Goal: Task Accomplishment & Management: Manage account settings

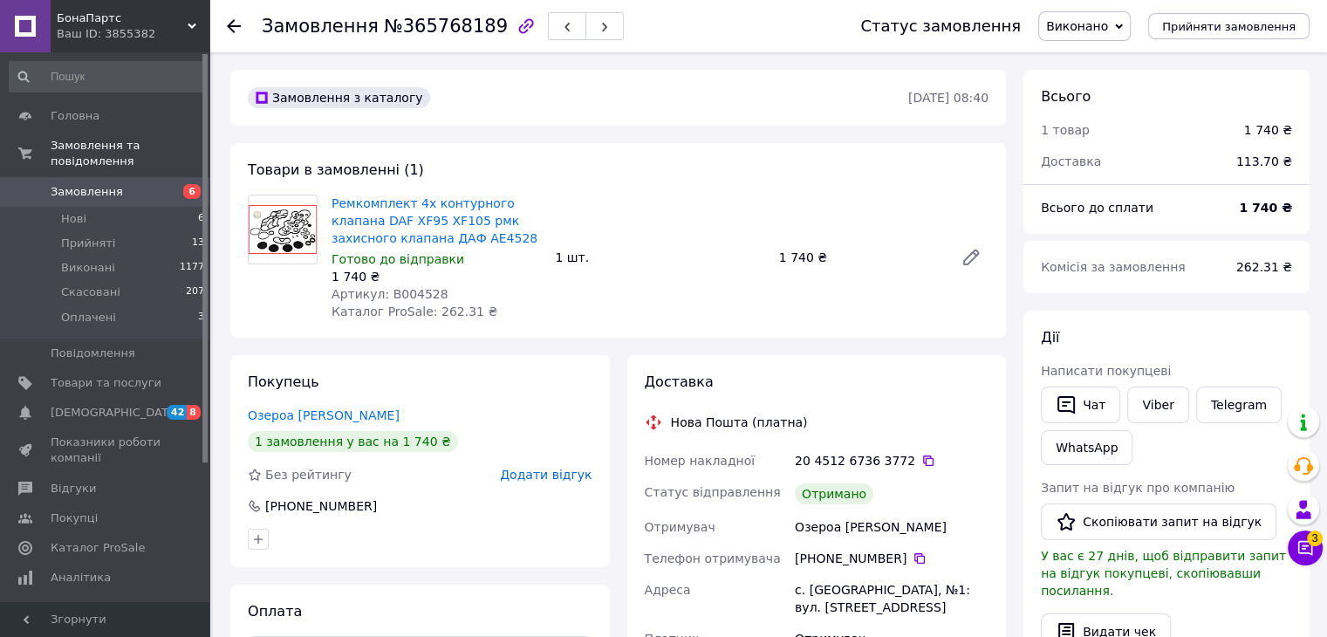
click at [237, 32] on div at bounding box center [234, 25] width 14 height 17
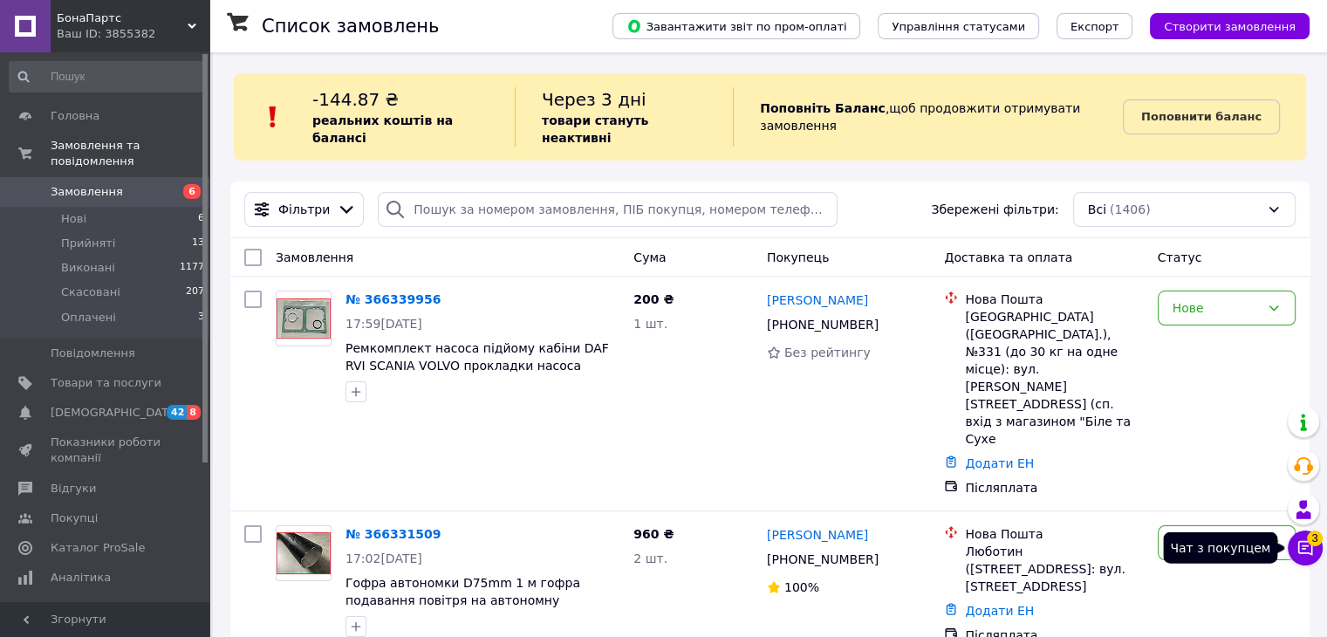
click at [1308, 540] on span "3" at bounding box center [1315, 538] width 16 height 16
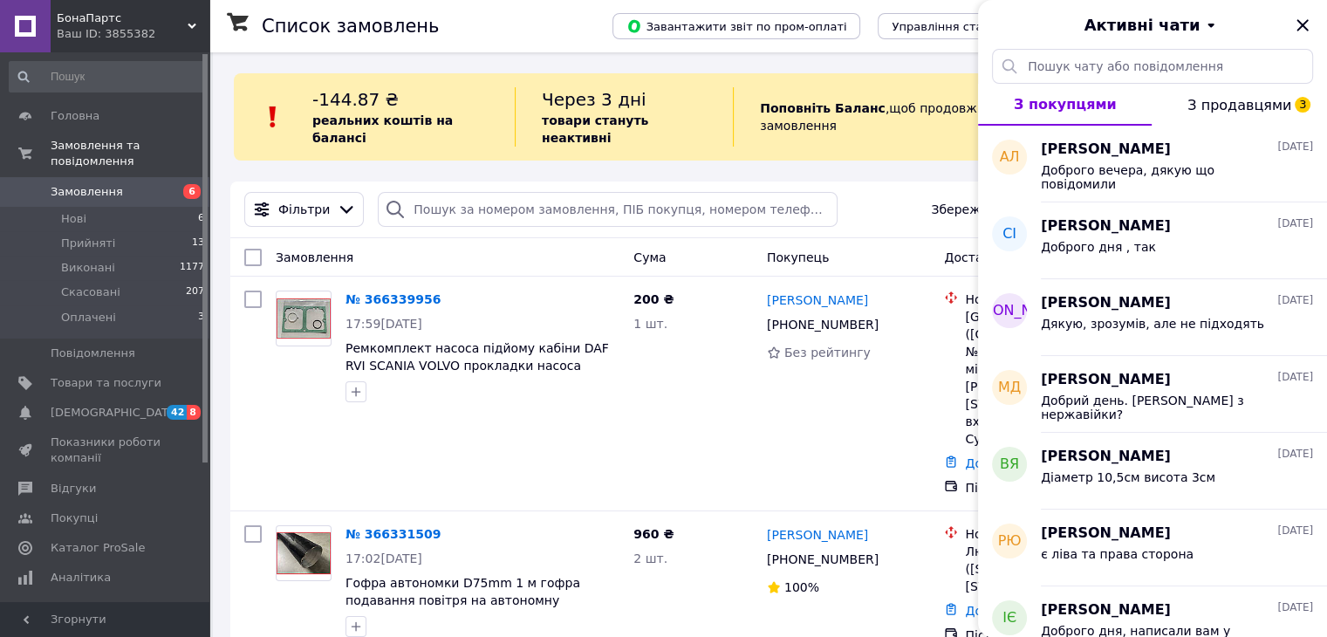
click at [1246, 107] on span "З продавцями 3" at bounding box center [1240, 105] width 104 height 17
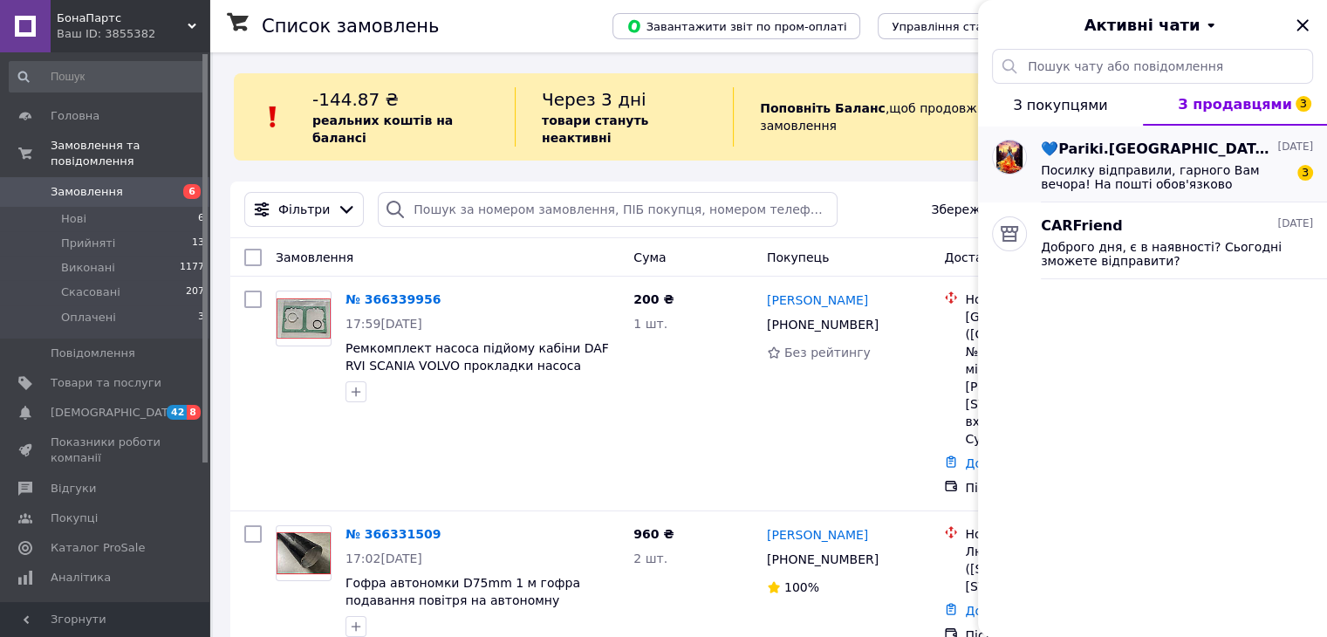
click at [1174, 199] on div "💙Pariki.[GEOGRAPHIC_DATA]💛 [DATE] Посилку відправили, гарного Вам вечора! На по…" at bounding box center [1184, 164] width 286 height 77
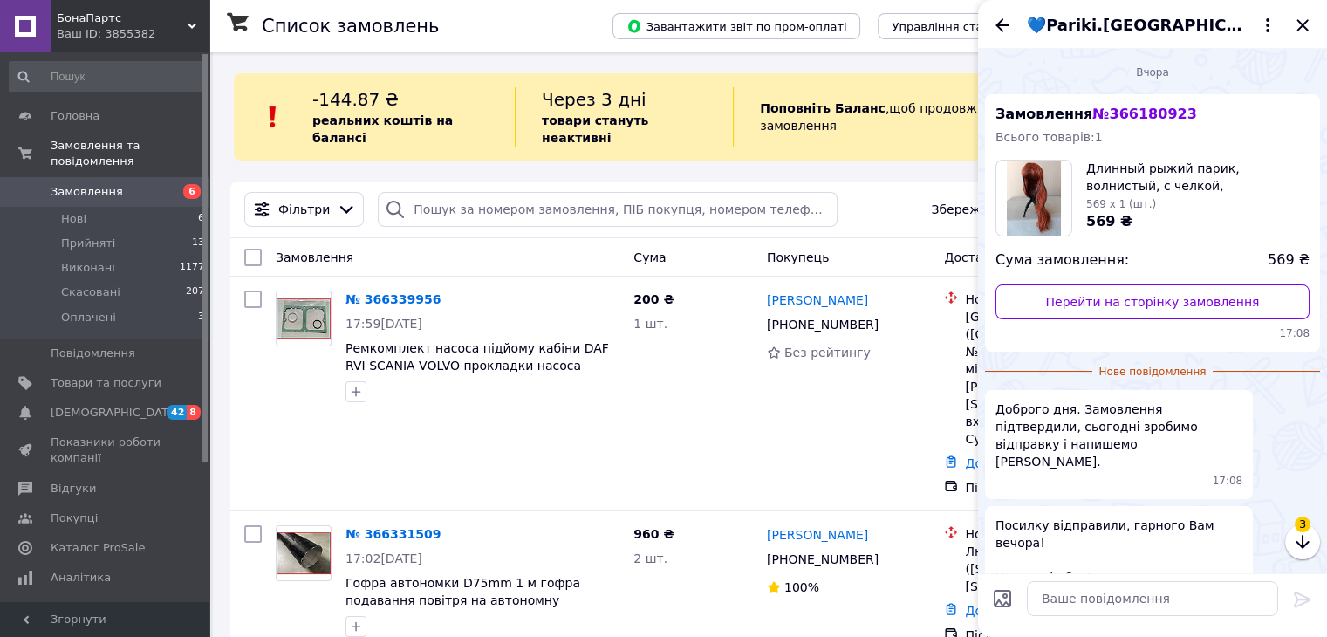
scroll to position [31, 0]
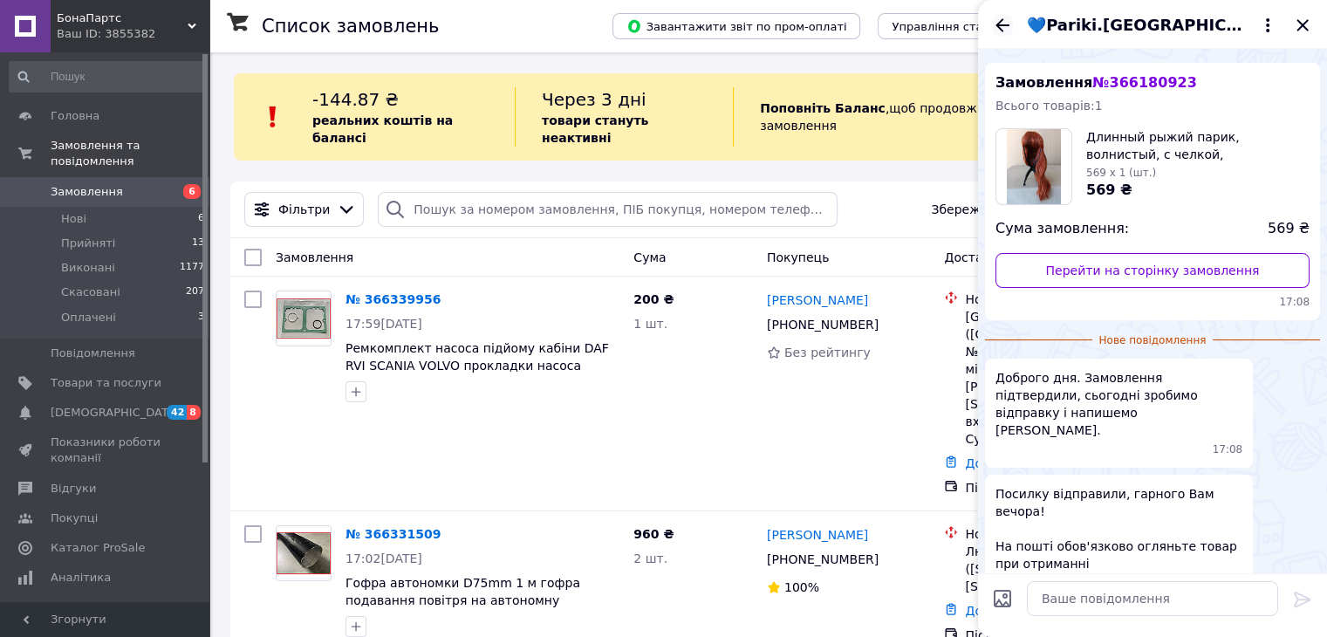
click at [1008, 29] on icon "Назад" at bounding box center [1002, 25] width 21 height 21
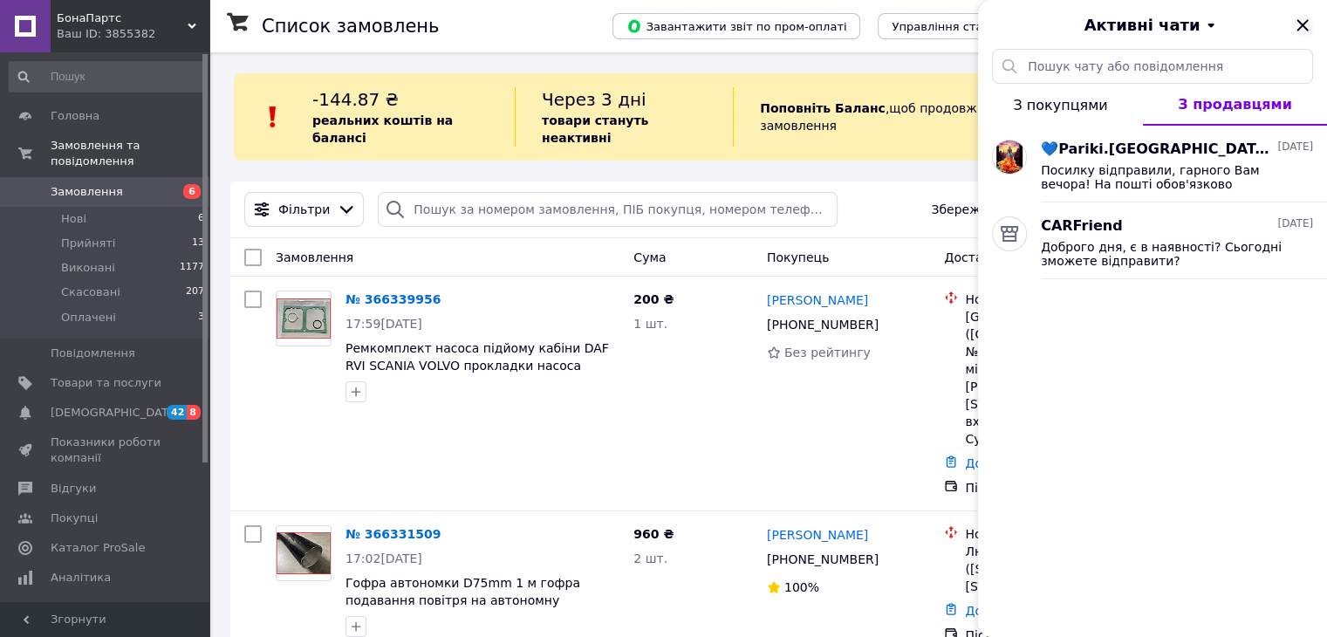
click at [1309, 22] on icon "Закрити" at bounding box center [1302, 25] width 21 height 21
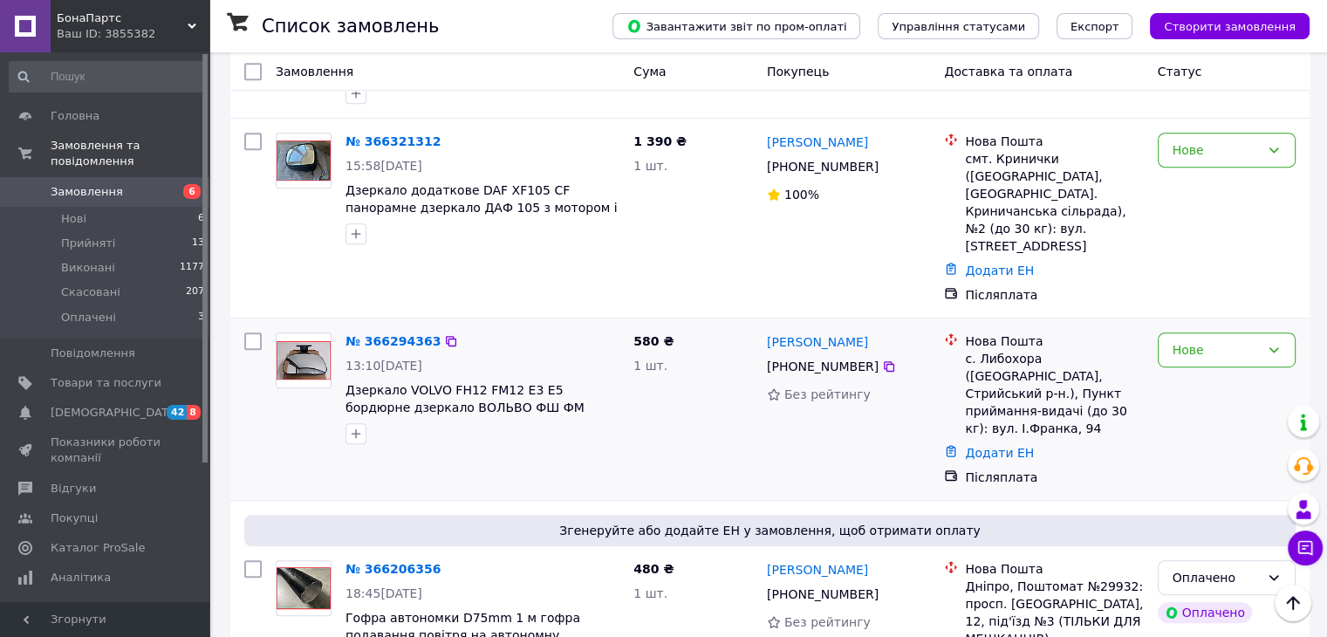
scroll to position [1047, 0]
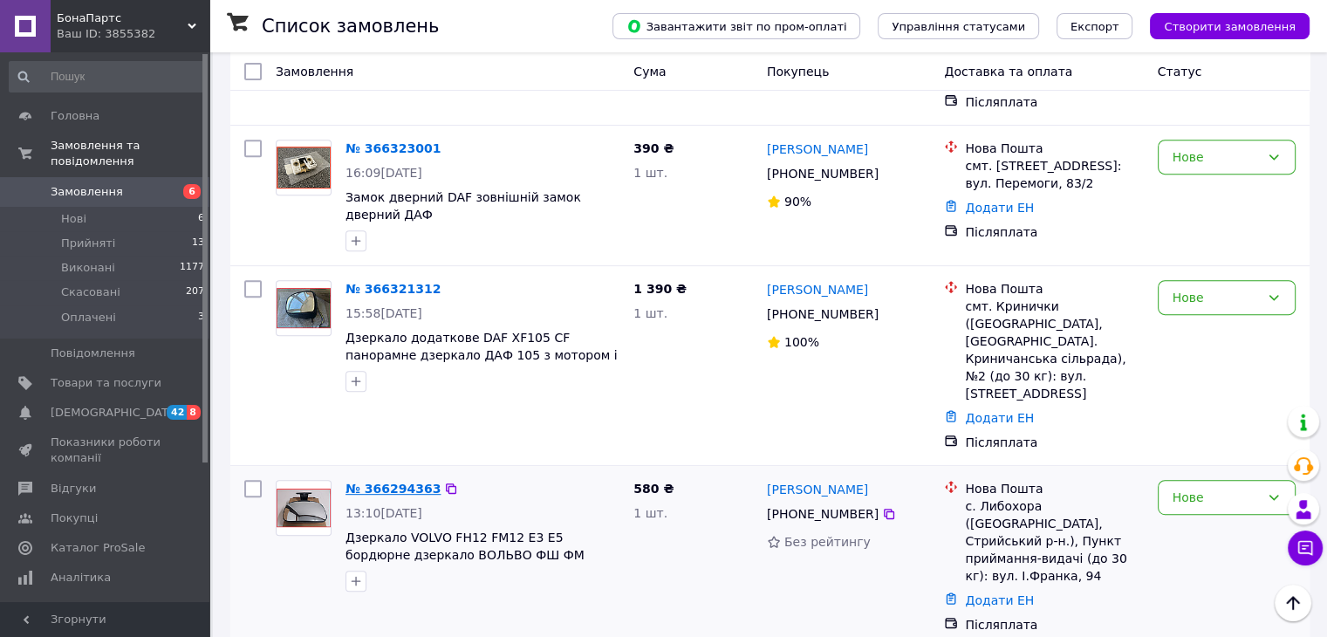
click at [398, 482] on link "№ 366294363" at bounding box center [393, 489] width 95 height 14
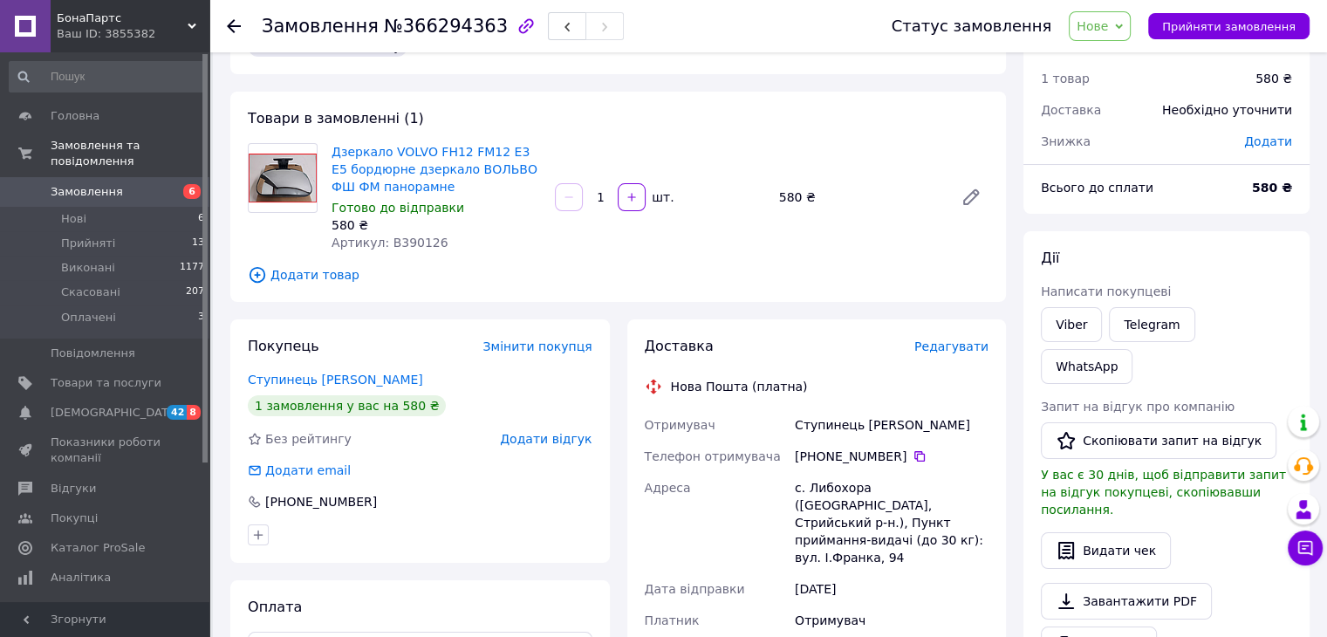
scroll to position [51, 0]
click at [390, 242] on span "Артикул: B390126" at bounding box center [390, 243] width 117 height 14
click at [397, 242] on span "Артикул: B390126" at bounding box center [390, 243] width 117 height 14
copy span "B390126"
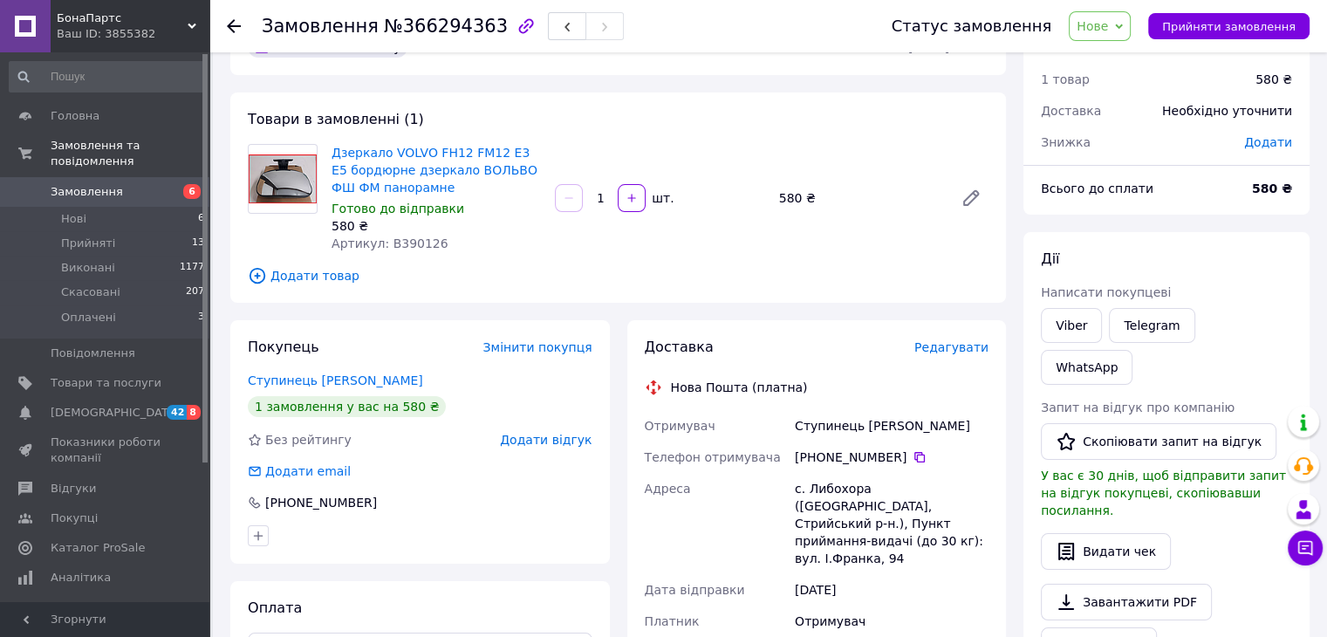
click at [240, 22] on icon at bounding box center [234, 26] width 14 height 14
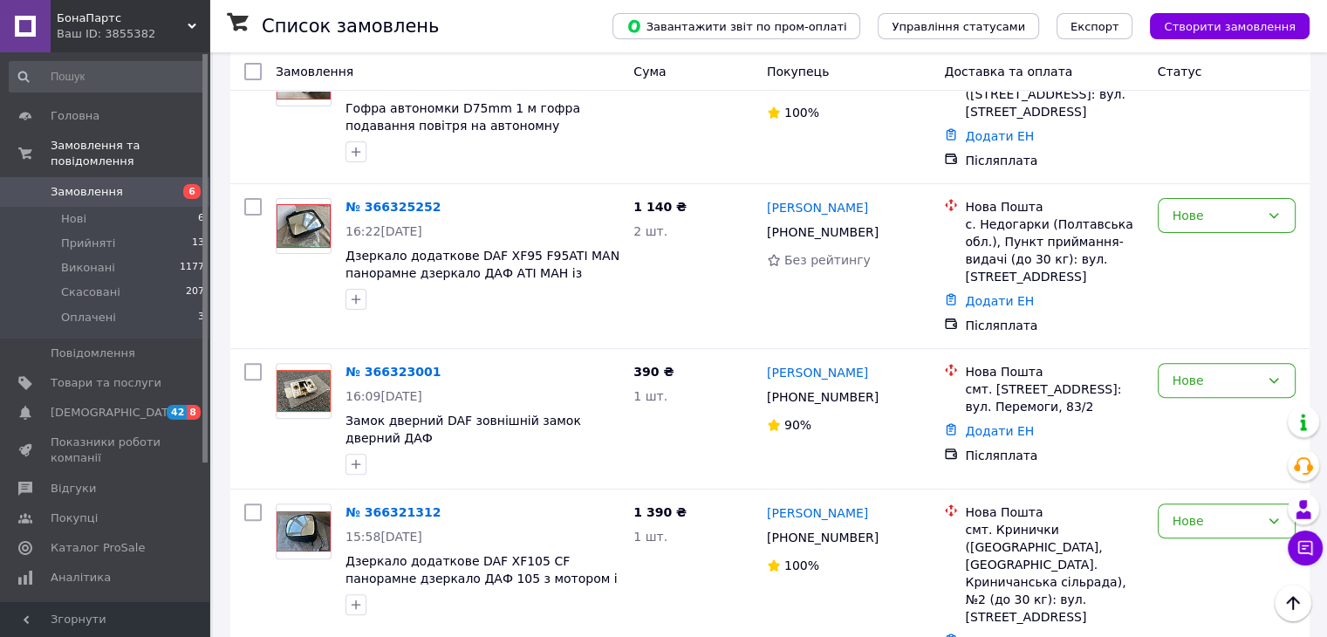
scroll to position [698, 0]
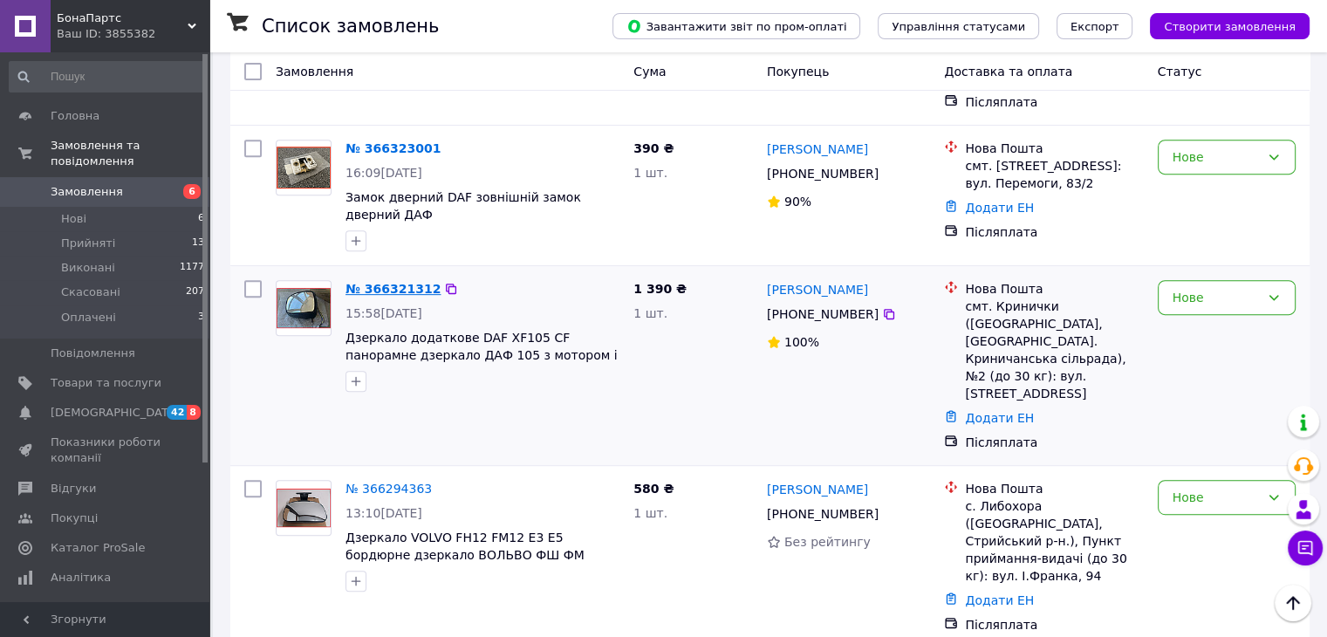
click at [387, 282] on link "№ 366321312" at bounding box center [393, 289] width 95 height 14
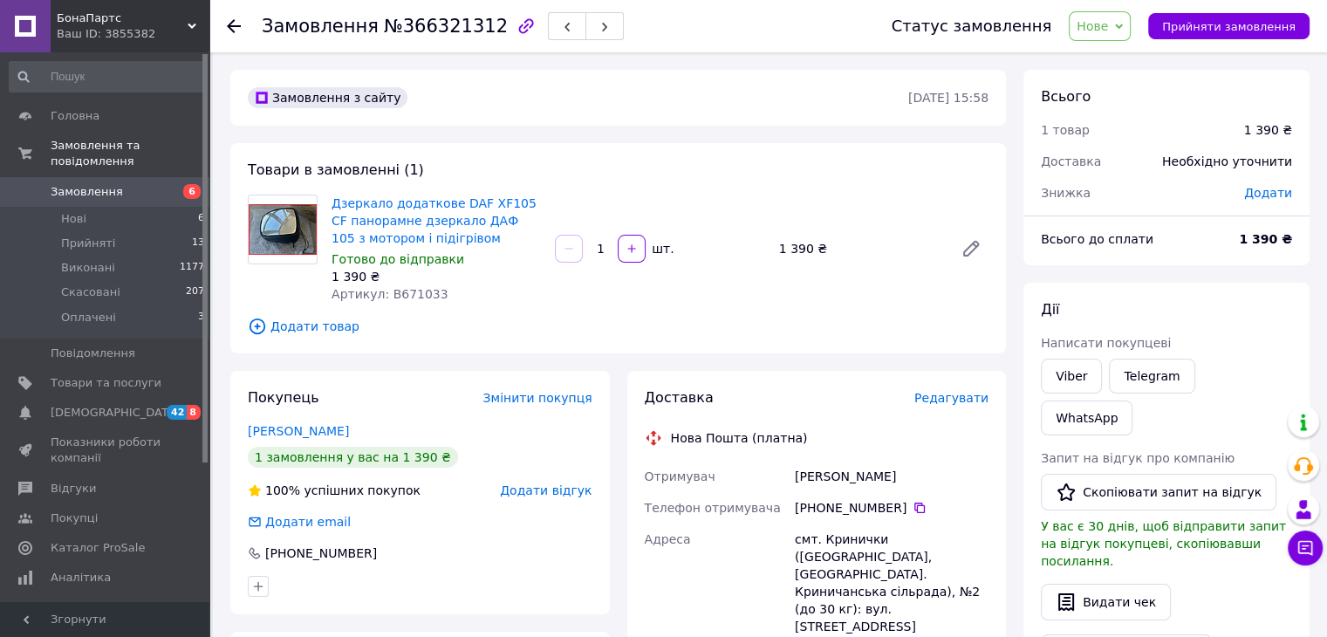
click at [400, 295] on span "Артикул: B671033" at bounding box center [390, 294] width 117 height 14
copy span "B671033"
click at [234, 24] on icon at bounding box center [234, 26] width 14 height 14
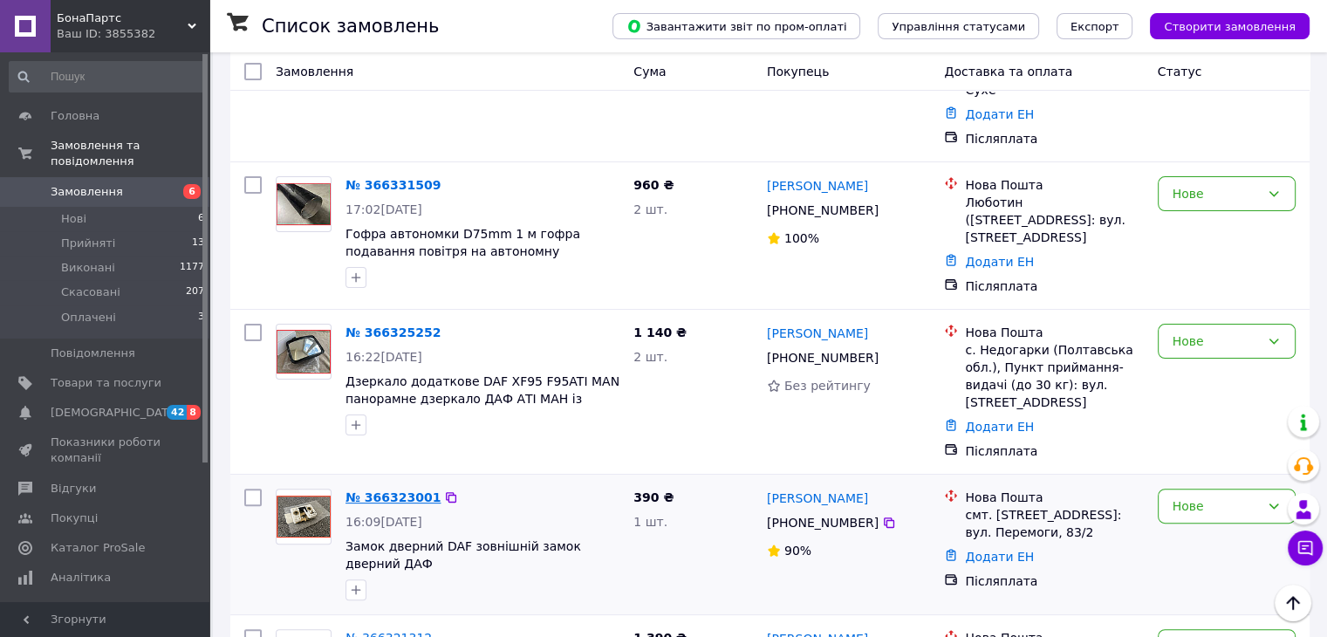
click at [389, 490] on link "№ 366323001" at bounding box center [393, 497] width 95 height 14
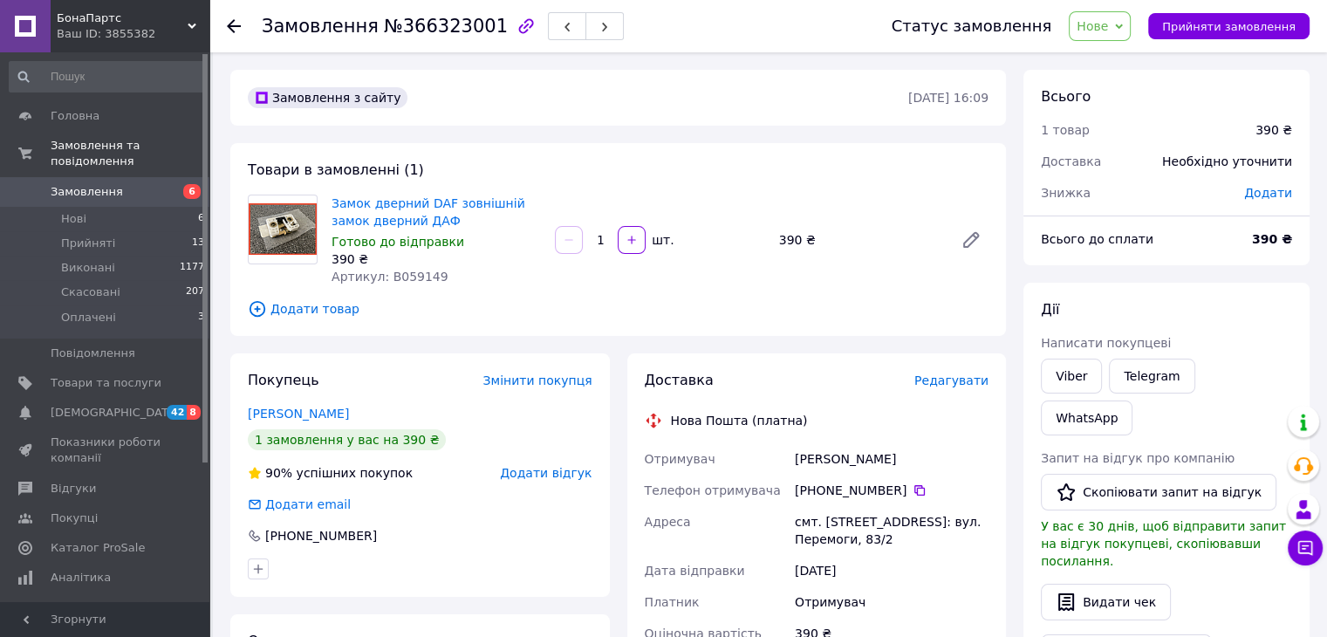
click at [398, 277] on span "Артикул: В059149" at bounding box center [390, 277] width 117 height 14
copy span "В059149"
click at [230, 29] on icon at bounding box center [234, 26] width 14 height 14
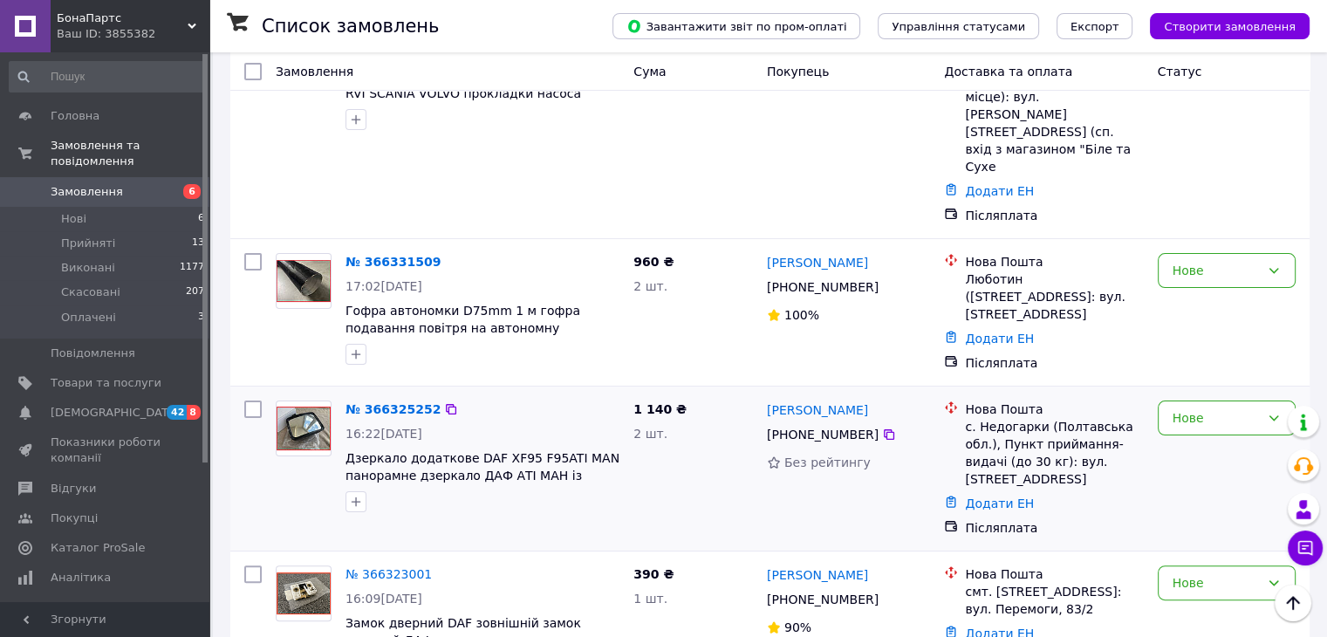
scroll to position [349, 0]
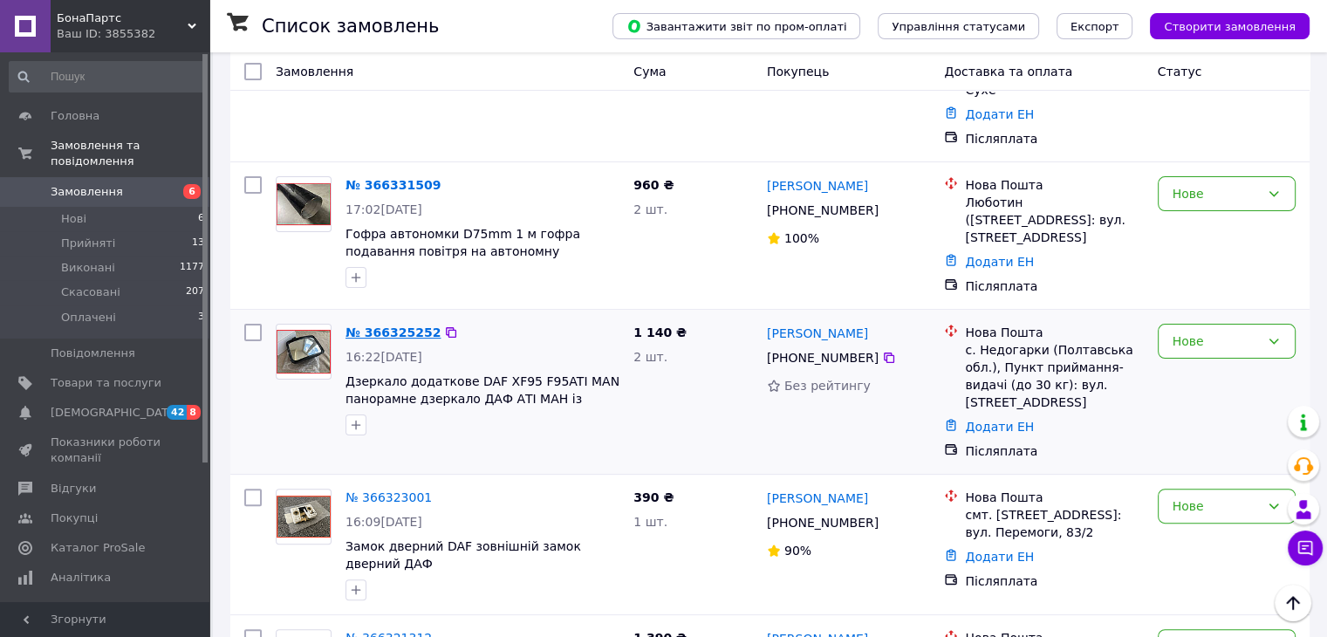
click at [402, 325] on link "№ 366325252" at bounding box center [393, 332] width 95 height 14
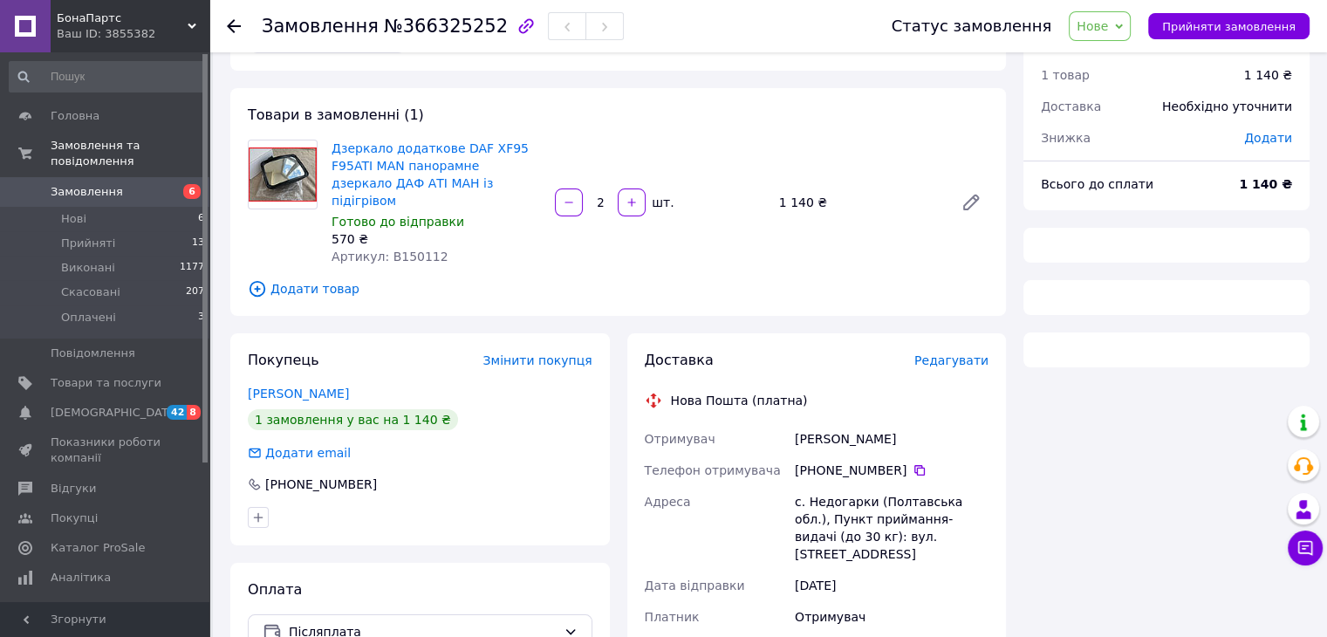
scroll to position [51, 0]
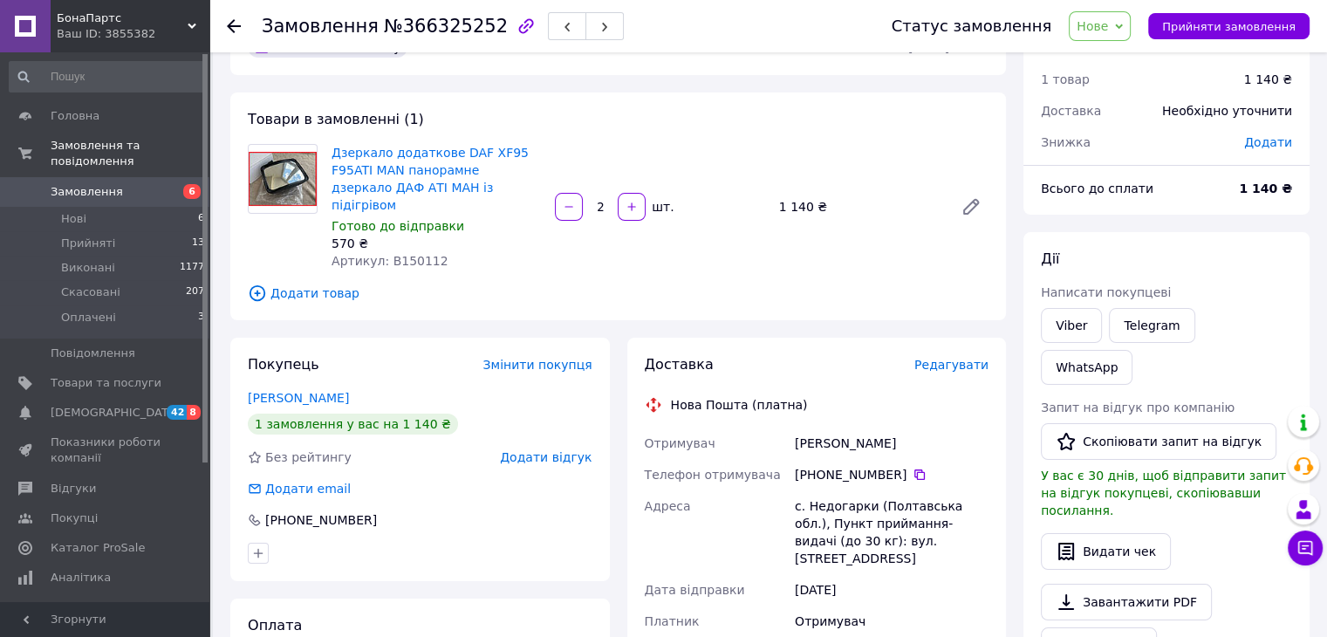
click at [419, 254] on span "Артикул: B150112" at bounding box center [390, 261] width 117 height 14
copy span "B150112"
click at [419, 254] on span "Артикул: B150112" at bounding box center [390, 261] width 117 height 14
click at [230, 24] on use at bounding box center [234, 26] width 14 height 14
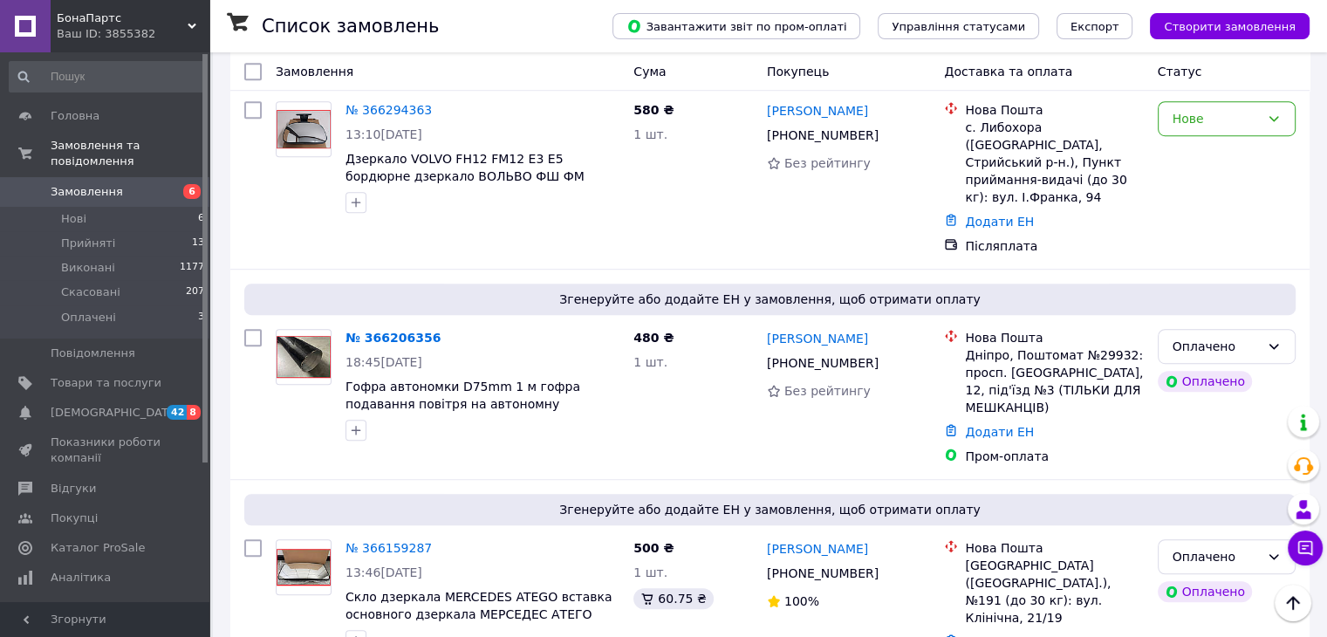
scroll to position [1047, 0]
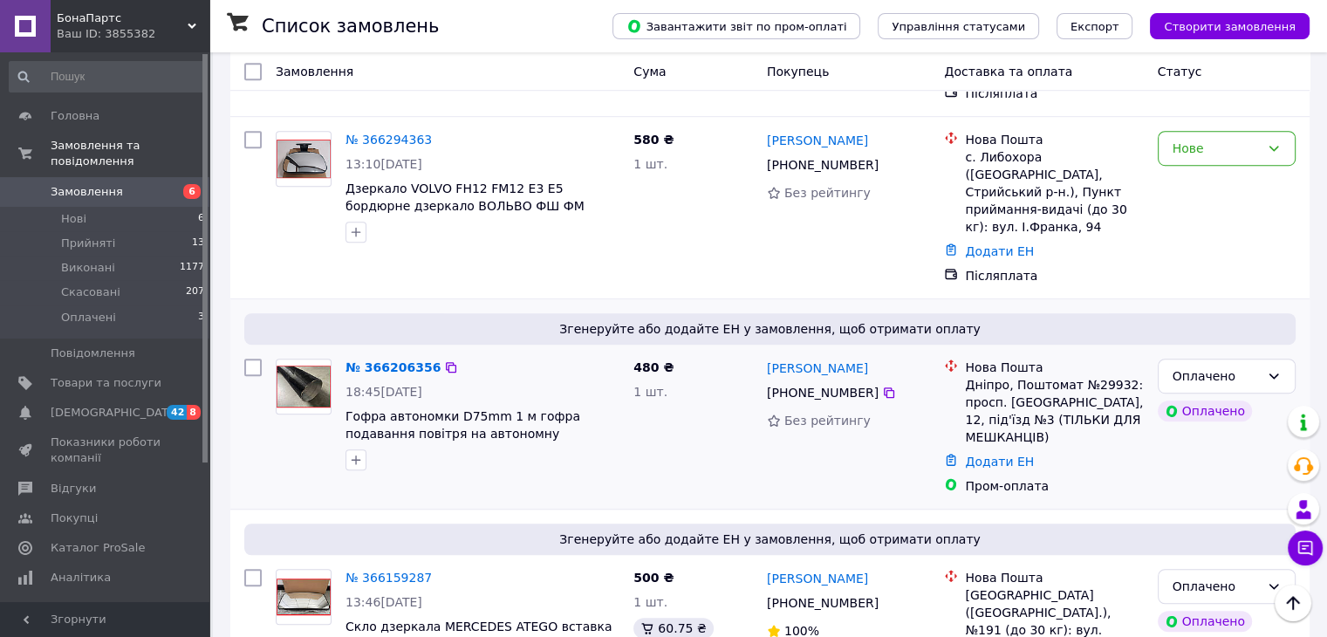
click at [373, 357] on div "№ 366206356" at bounding box center [393, 367] width 99 height 21
click at [376, 360] on link "№ 366206356" at bounding box center [393, 367] width 95 height 14
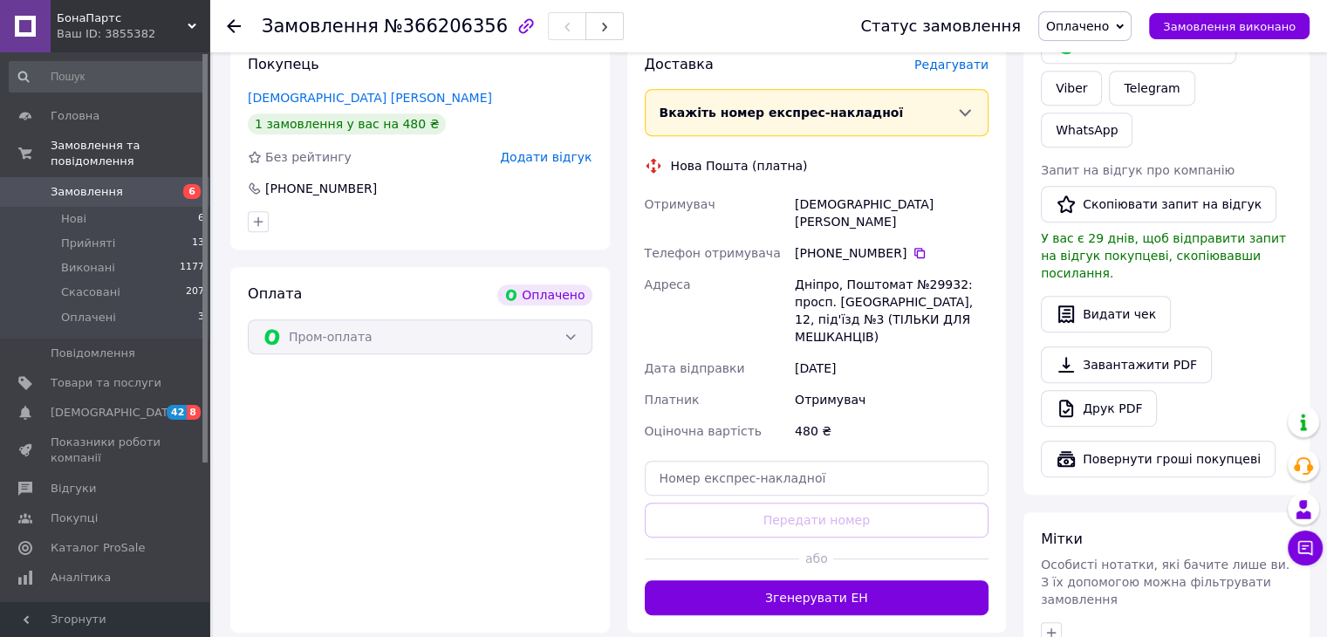
scroll to position [542, 0]
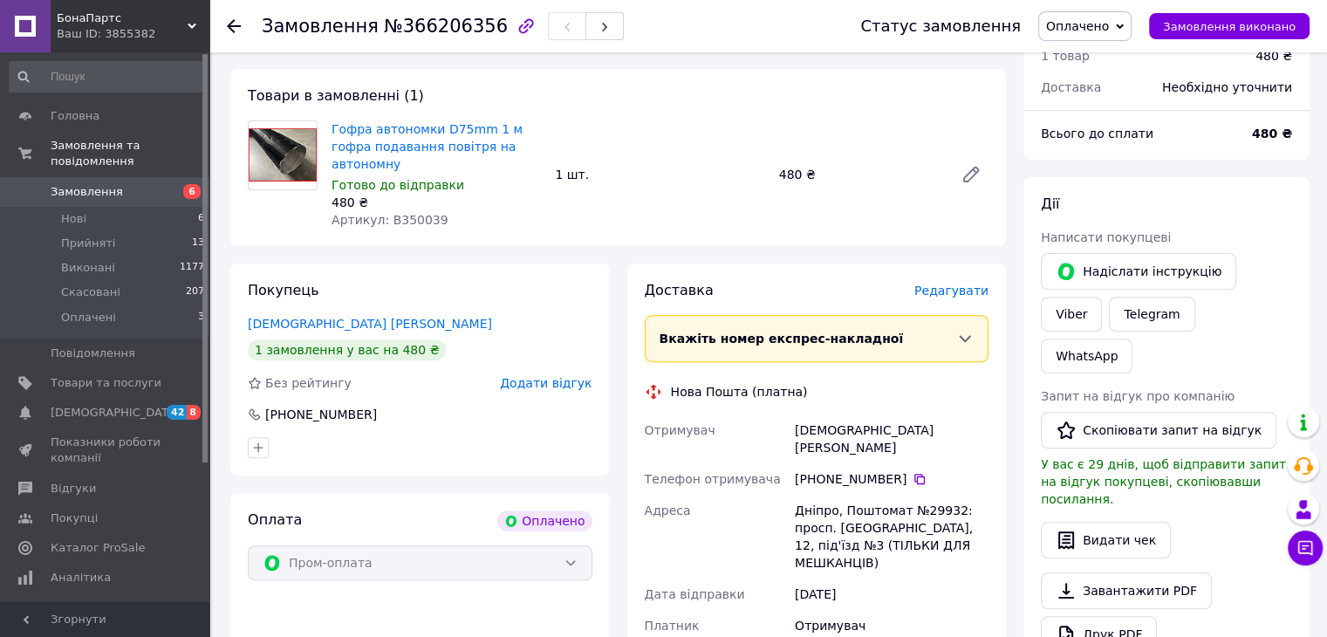
click at [387, 213] on span "Артикул: B350039" at bounding box center [390, 220] width 117 height 14
copy span "B350039"
click at [387, 213] on span "Артикул: B350039" at bounding box center [390, 220] width 117 height 14
click at [234, 23] on icon at bounding box center [234, 26] width 14 height 14
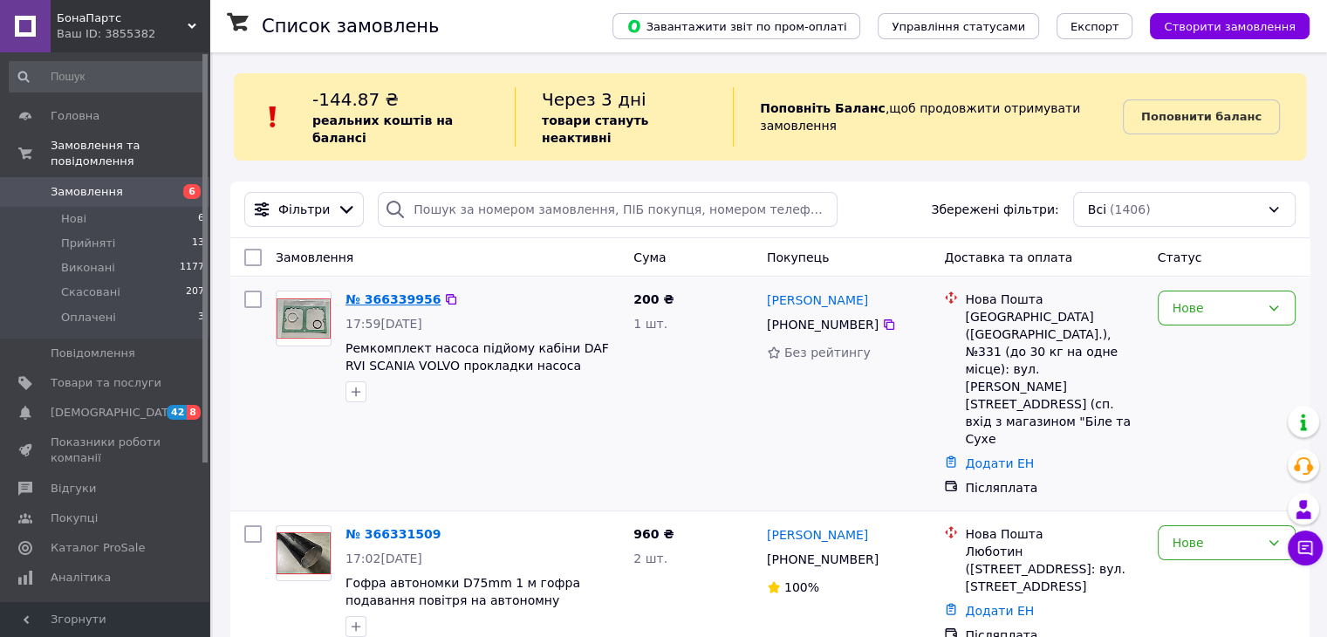
click at [394, 292] on link "№ 366339956" at bounding box center [393, 299] width 95 height 14
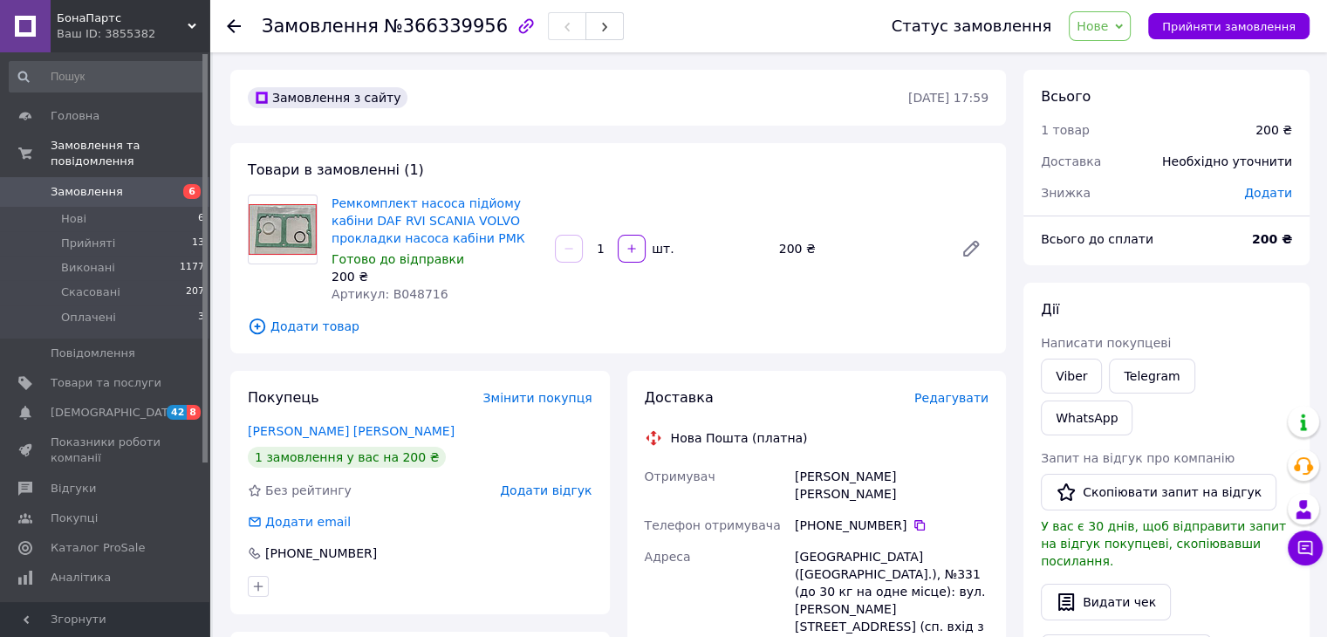
click at [405, 288] on span "Артикул: B048716" at bounding box center [390, 294] width 117 height 14
click at [404, 288] on span "Артикул: B048716" at bounding box center [390, 294] width 117 height 14
copy span "B048716"
click at [231, 26] on icon at bounding box center [234, 26] width 14 height 14
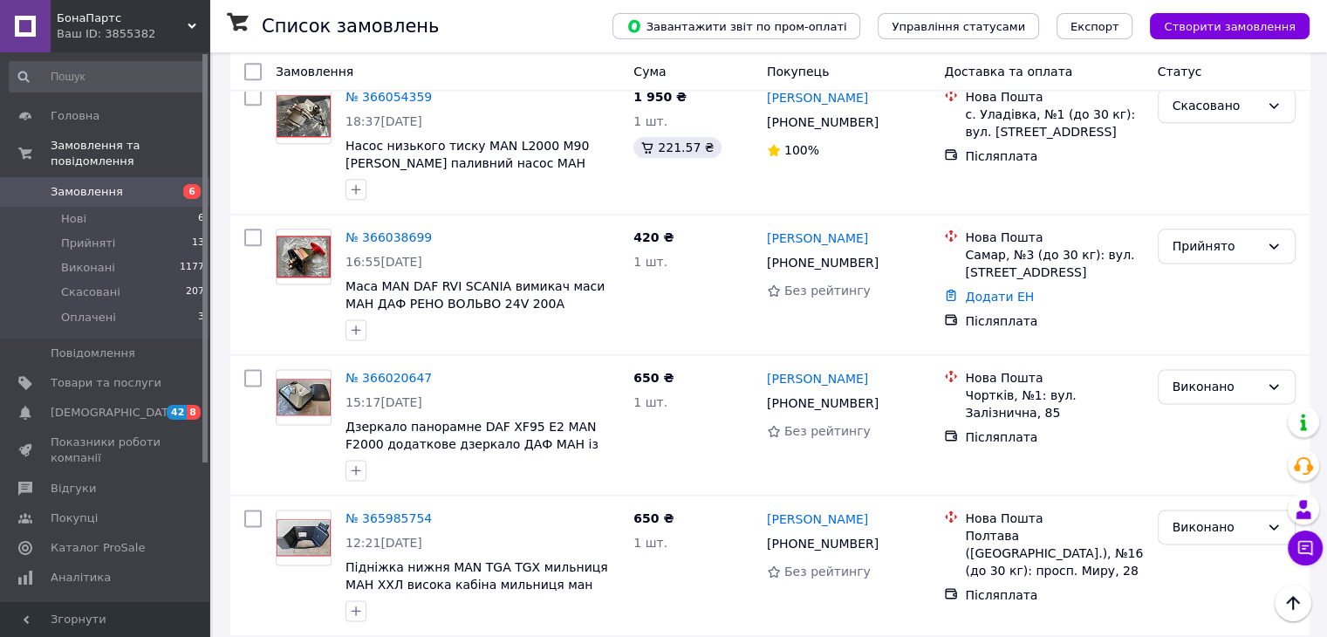
scroll to position [2289, 0]
